Goal: Information Seeking & Learning: Learn about a topic

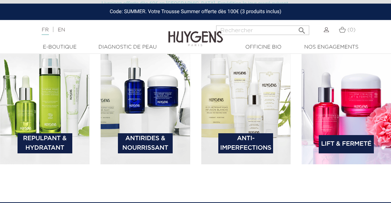
scroll to position [1001, 0]
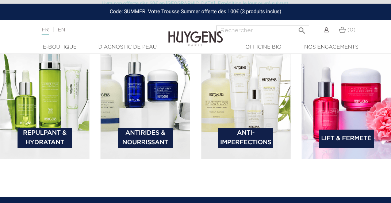
click at [52, 132] on link "Repulpant & Hydratant" at bounding box center [45, 138] width 55 height 20
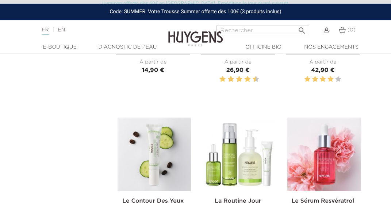
scroll to position [501, 0]
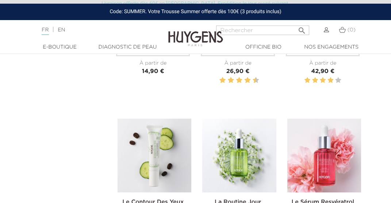
click at [240, 143] on img at bounding box center [239, 156] width 74 height 74
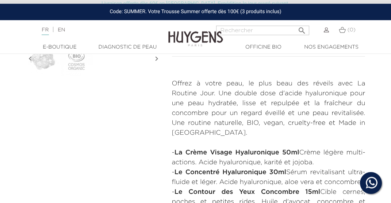
scroll to position [269, 0]
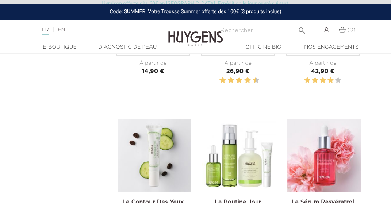
scroll to position [501, 0]
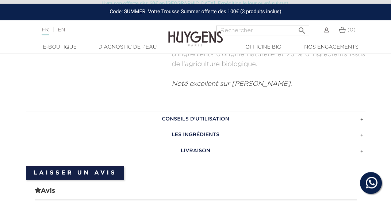
scroll to position [501, 0]
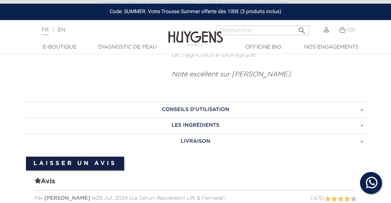
click at [223, 117] on h3 "LES INGRÉDIENTS" at bounding box center [196, 125] width 340 height 16
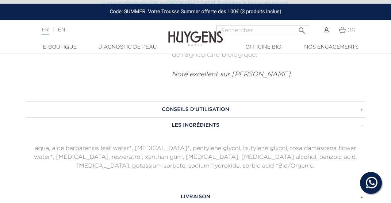
click at [219, 106] on h3 "CONSEILS D'UTILISATION" at bounding box center [196, 110] width 340 height 16
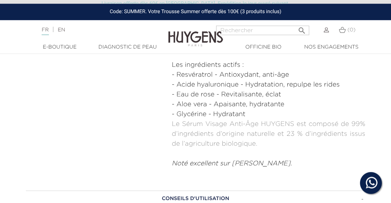
scroll to position [385, 0]
